Goal: Check status

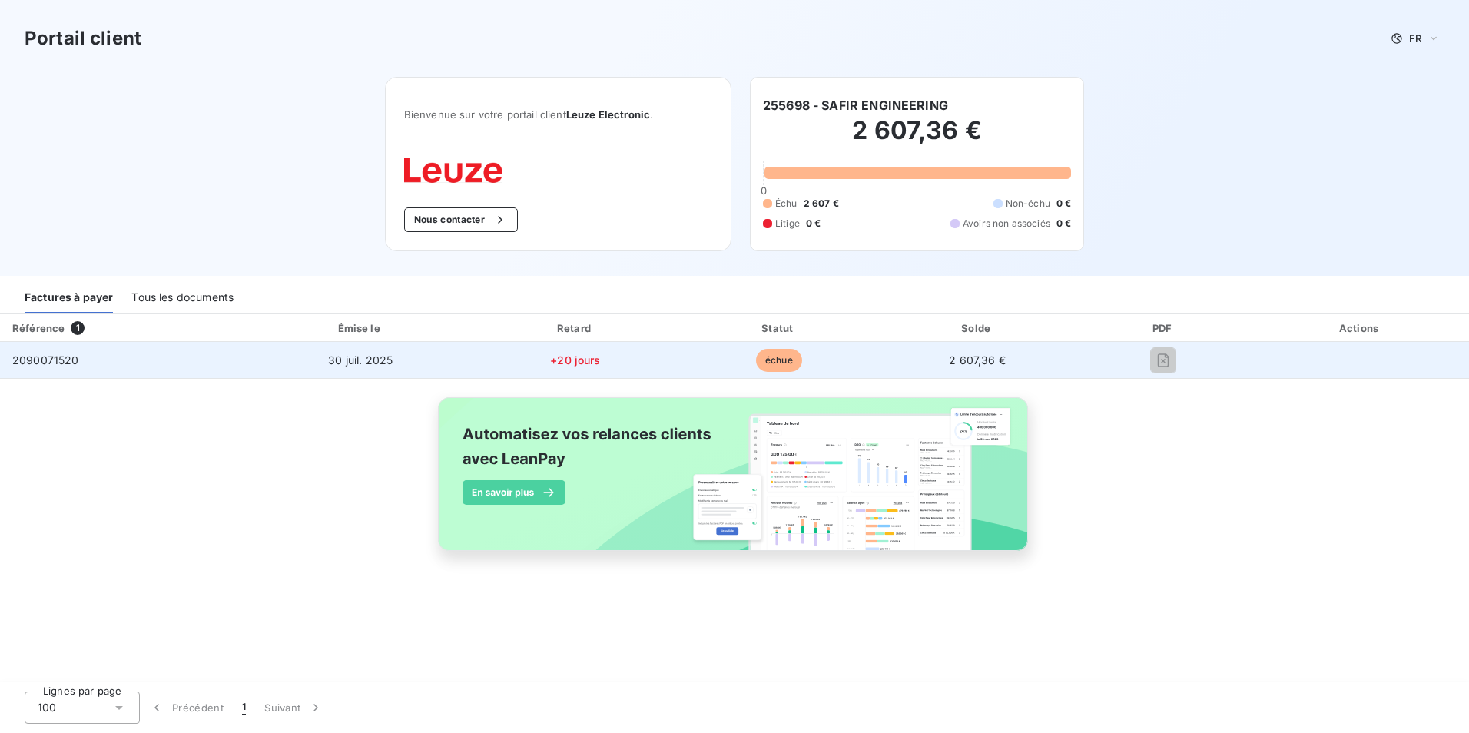
click at [45, 363] on span "2090071520" at bounding box center [45, 359] width 67 height 13
click at [550, 343] on td "+20 jours" at bounding box center [576, 360] width 206 height 37
click at [772, 369] on span "échue" at bounding box center [779, 360] width 46 height 23
click at [976, 360] on span "2 607,36 €" at bounding box center [977, 359] width 57 height 13
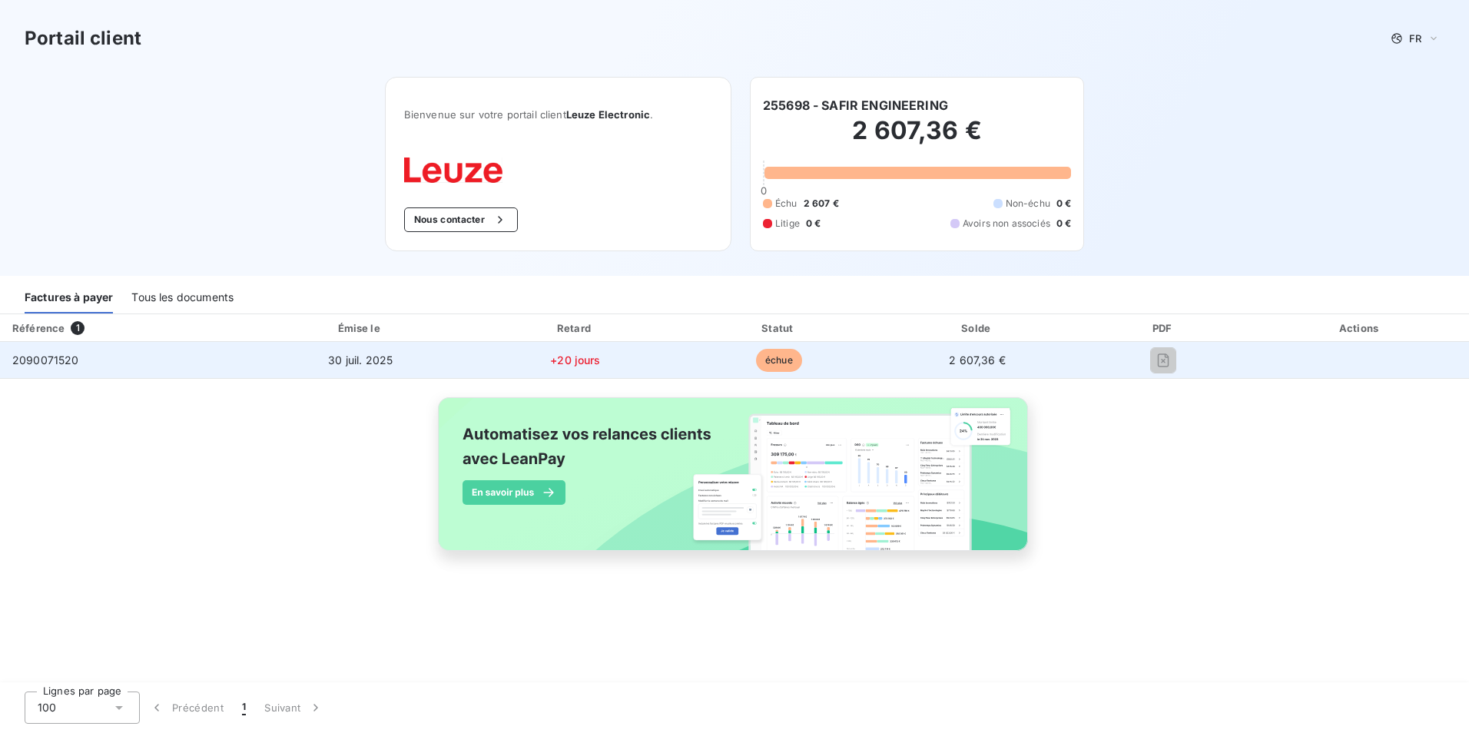
click at [1177, 364] on div at bounding box center [1163, 360] width 151 height 25
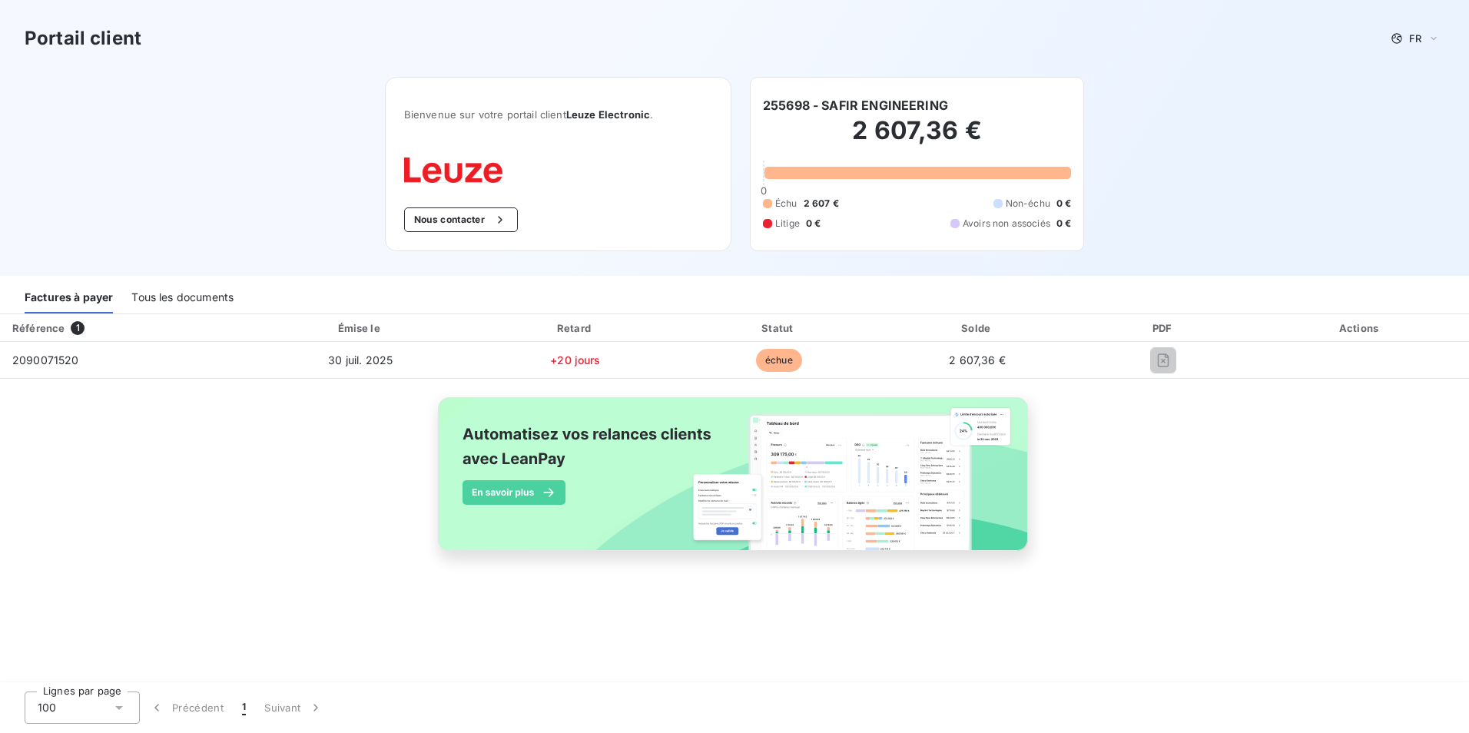
click at [975, 138] on h2 "2 607,36 €" at bounding box center [917, 138] width 308 height 46
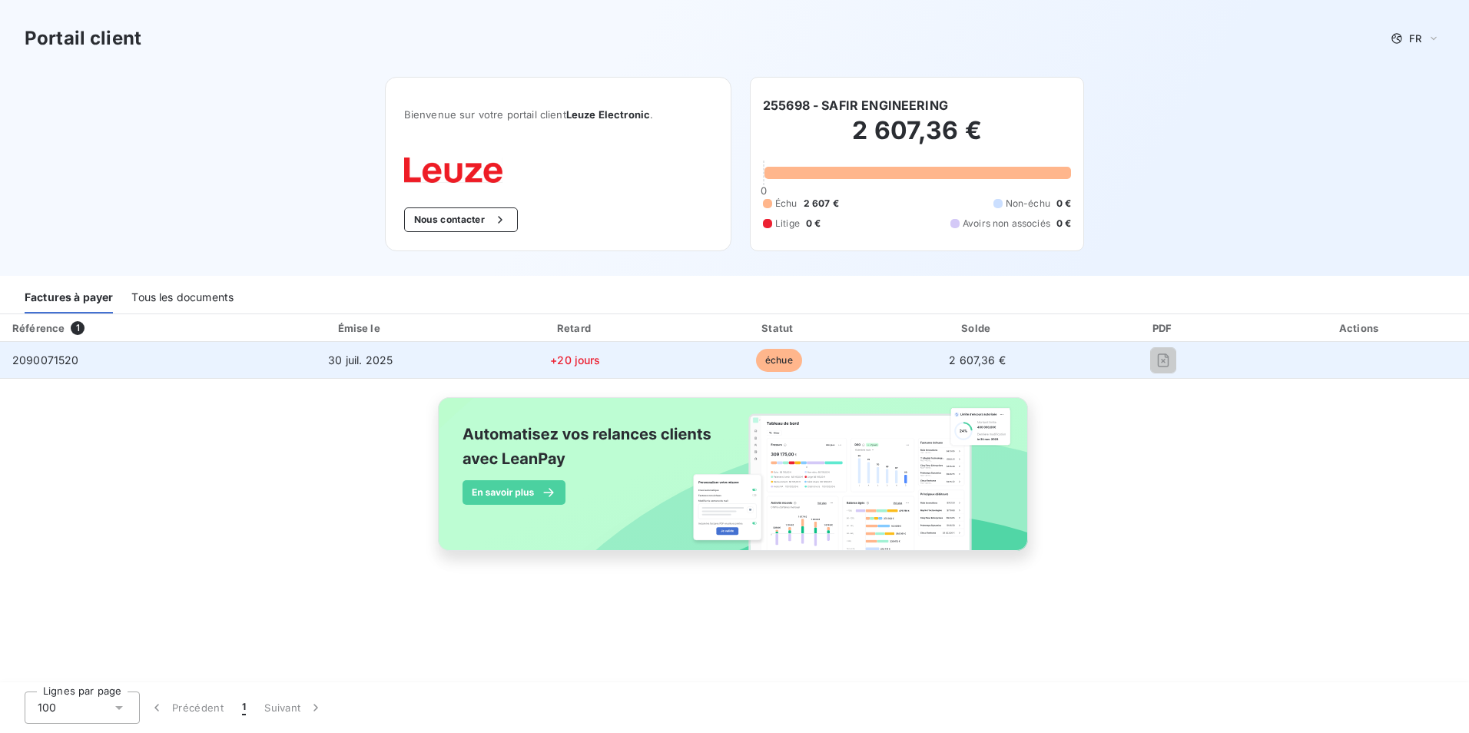
click at [782, 355] on span "échue" at bounding box center [779, 360] width 46 height 23
